Goal: Learn about a topic

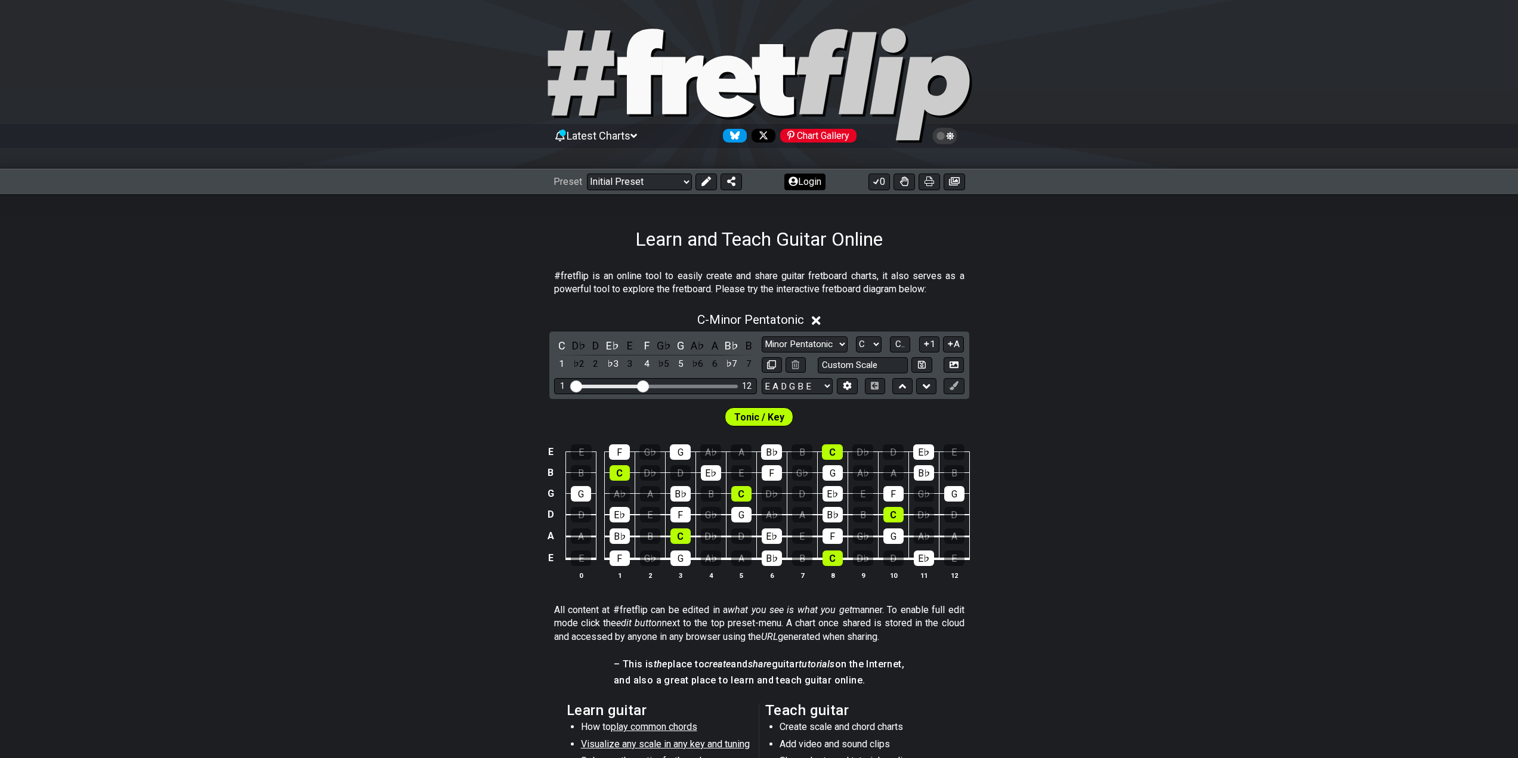
click at [804, 178] on button "Login" at bounding box center [805, 182] width 41 height 17
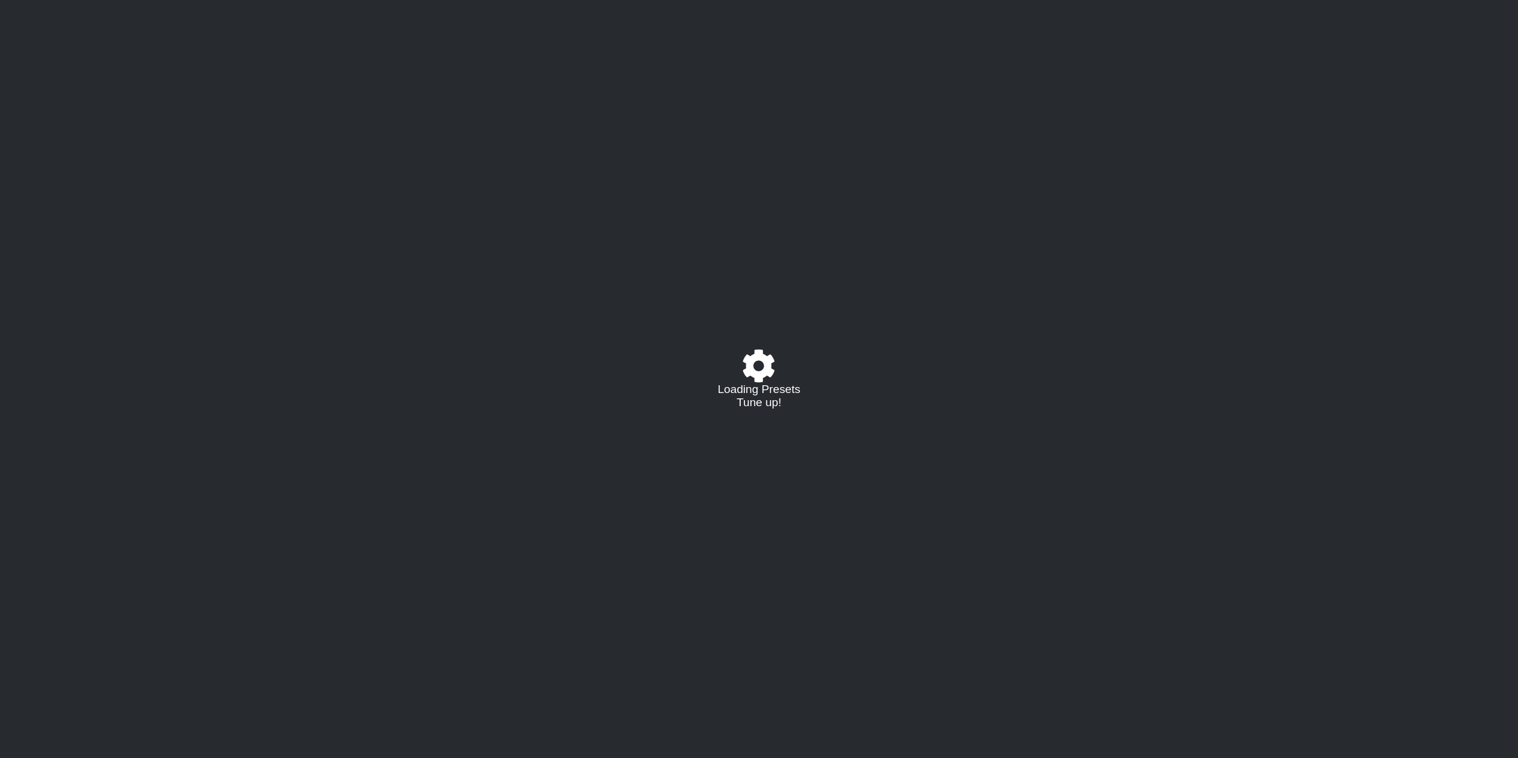
select select "C"
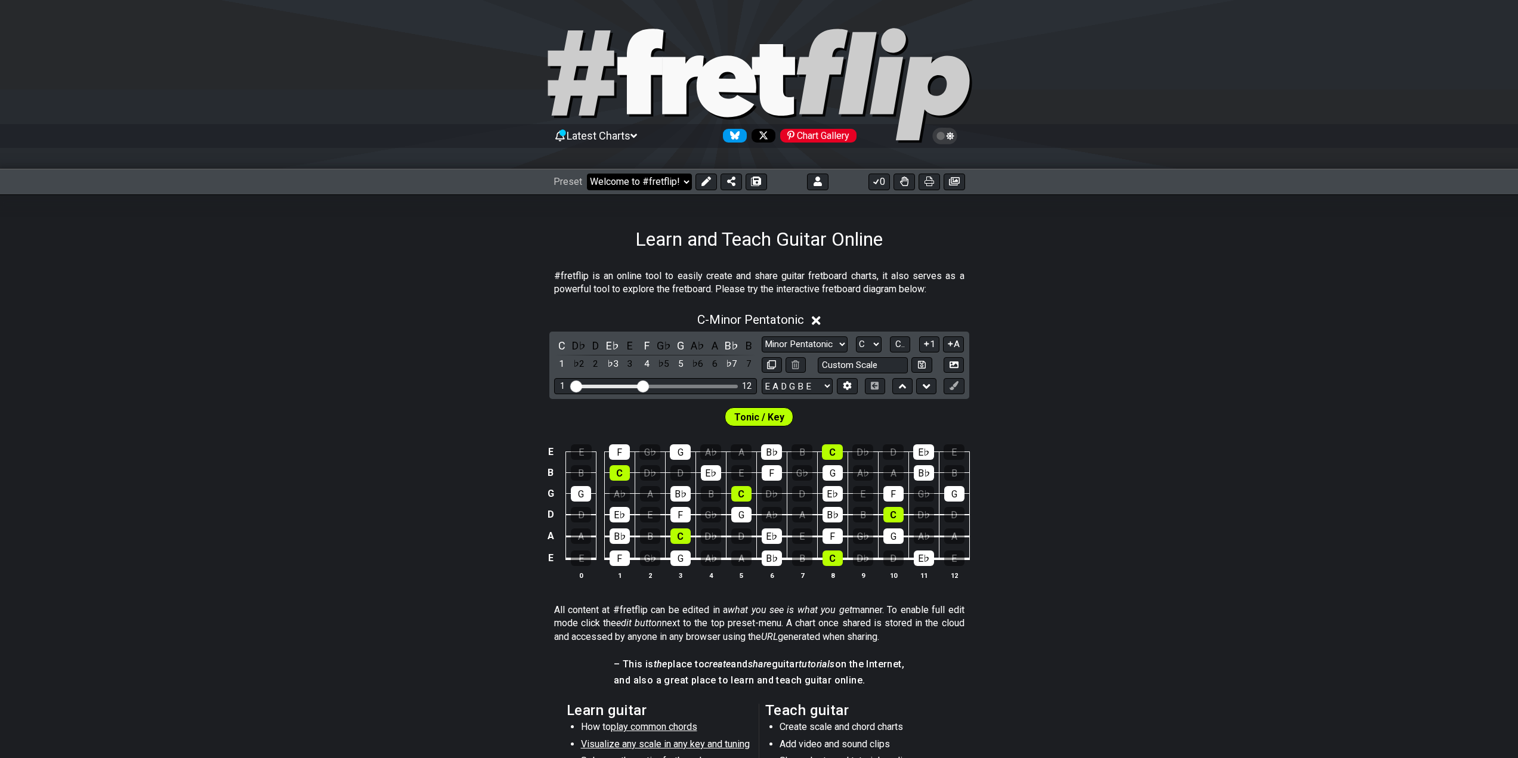
click at [650, 186] on select "Welcome to #fretflip! Initial Preset Custom Preset Learn and Teach Guitar Onlin…" at bounding box center [639, 182] width 105 height 17
click at [587, 174] on select "Welcome to #fretflip! Initial Preset Custom Preset Learn and Teach Guitar Onlin…" at bounding box center [639, 182] width 105 height 17
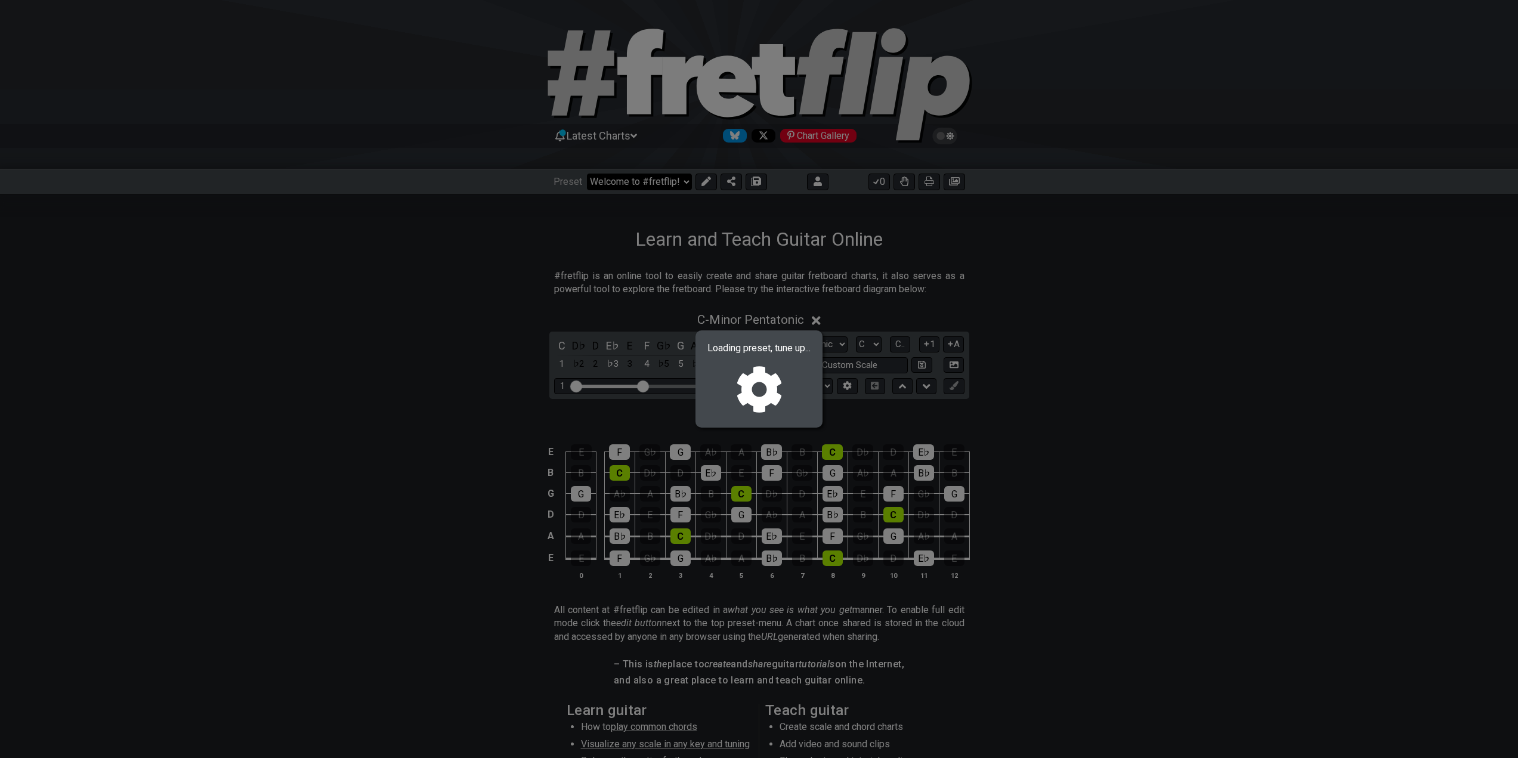
select select "/02MXTBB3"
select select "Minor / Aeolian"
select select "B E A D G B E"
select select "C"
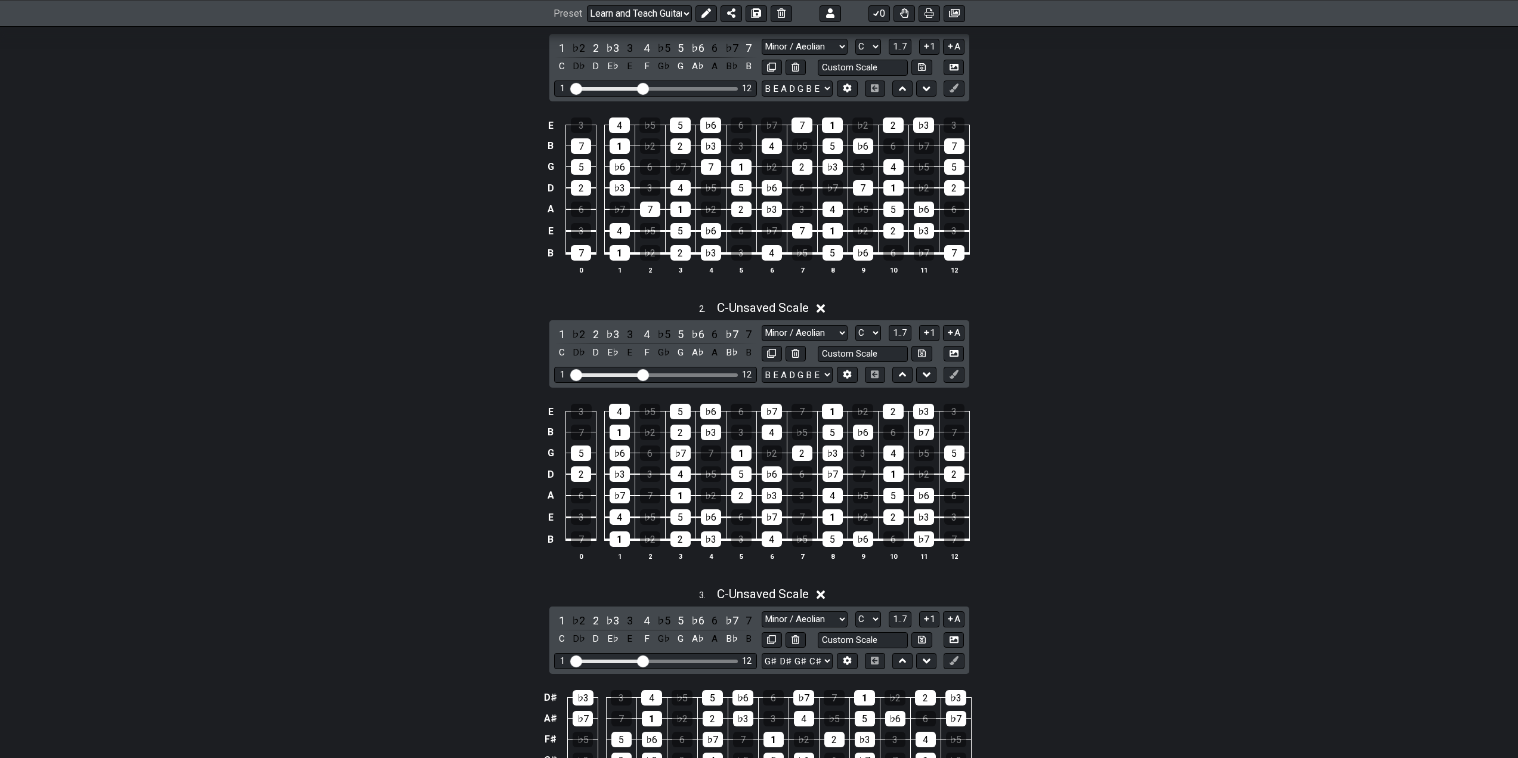
scroll to position [597, 0]
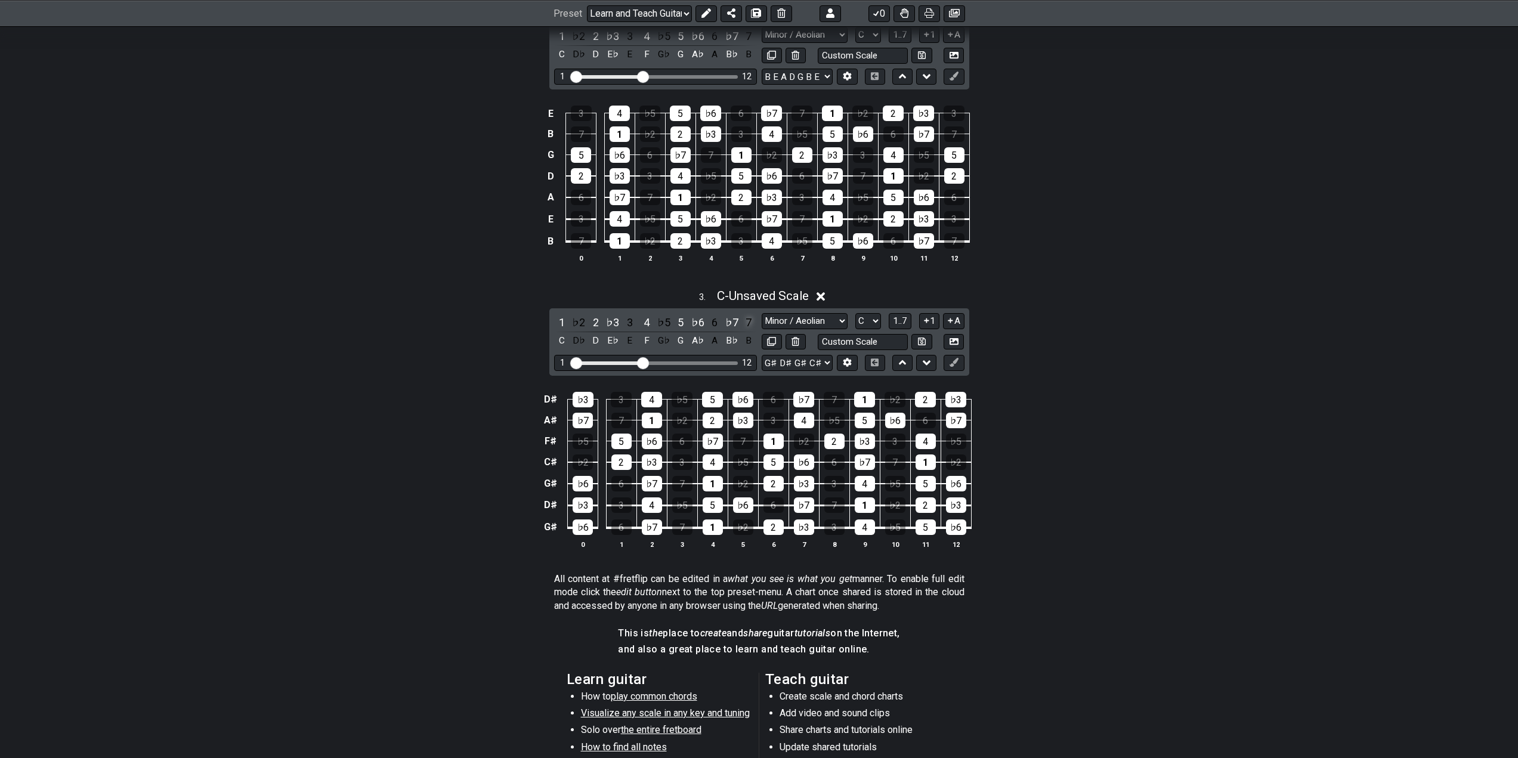
click at [744, 321] on div "7" at bounding box center [749, 322] width 16 height 16
click at [734, 323] on div "♭7" at bounding box center [732, 322] width 16 height 16
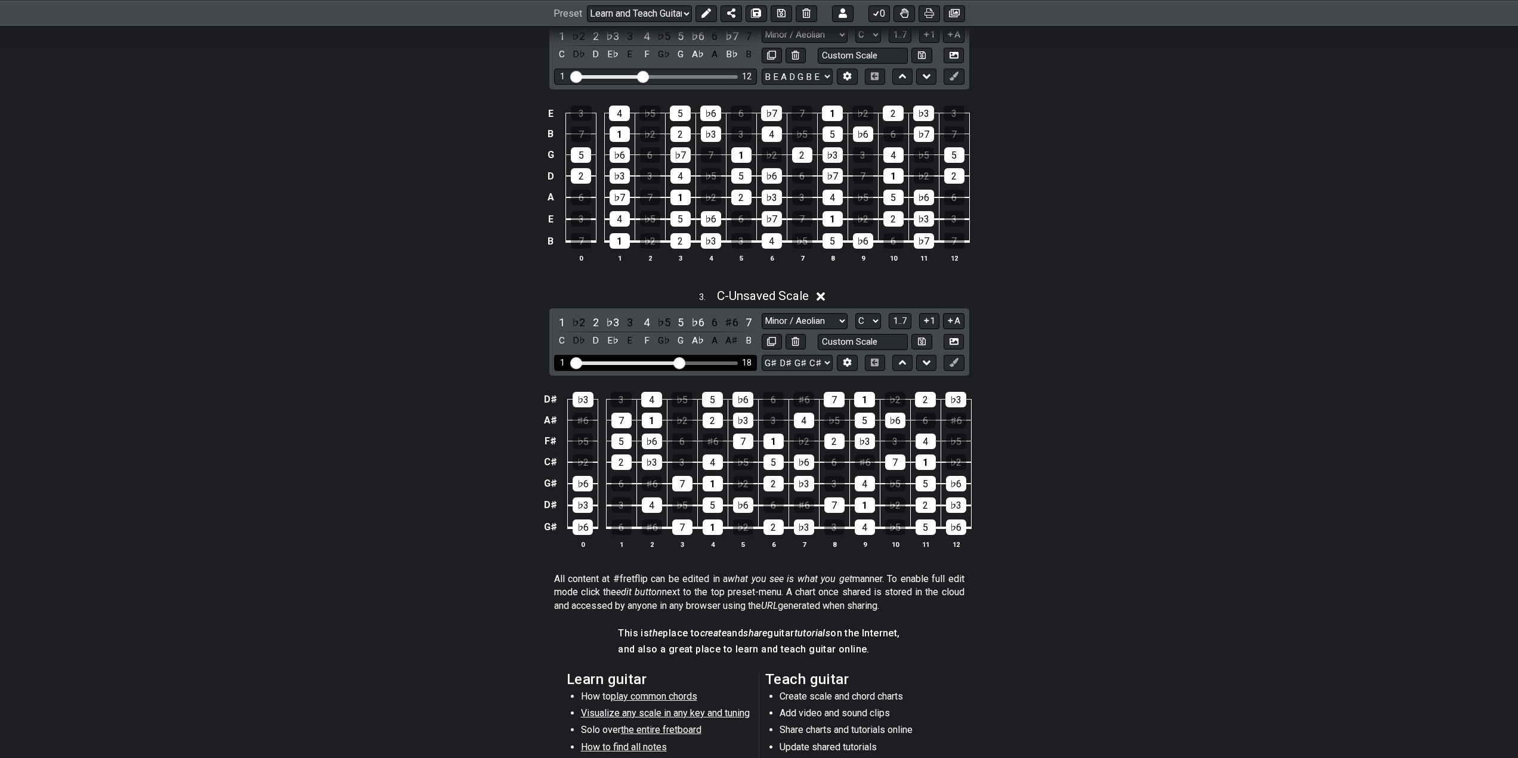
drag, startPoint x: 647, startPoint y: 360, endPoint x: 682, endPoint y: 362, distance: 34.7
click at [682, 362] on input "Visible fret range" at bounding box center [655, 362] width 169 height 0
